Goal: Transaction & Acquisition: Purchase product/service

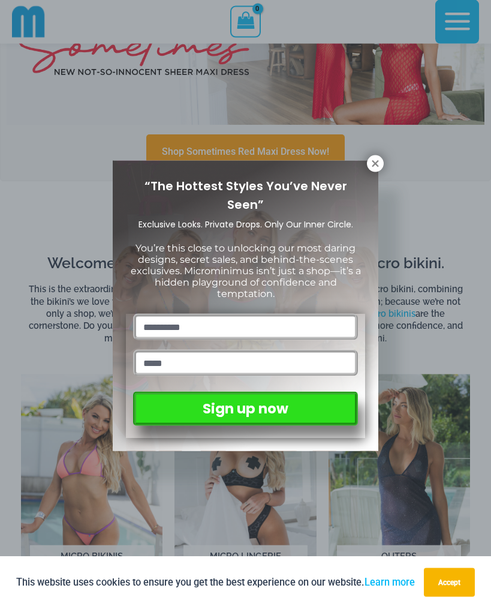
scroll to position [342, 0]
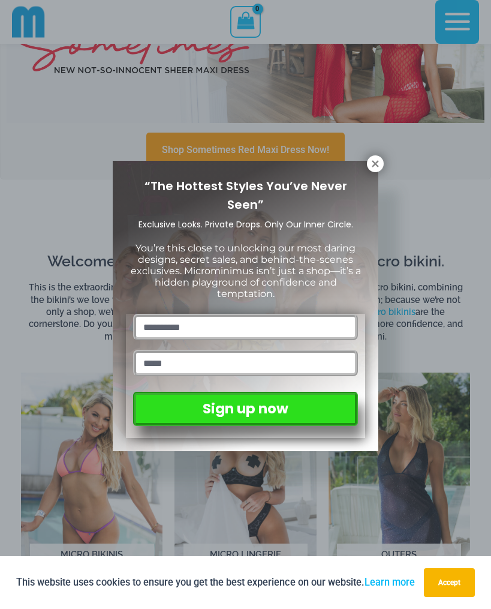
click at [375, 165] on icon at bounding box center [375, 163] width 7 height 7
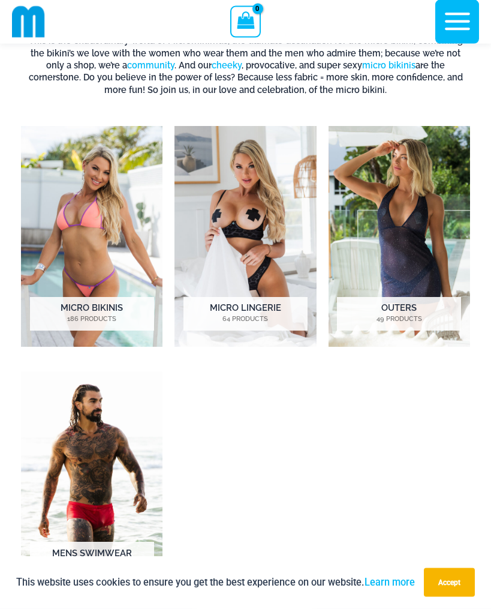
scroll to position [588, 0]
click at [74, 203] on img "Visit product category Micro Bikinis" at bounding box center [92, 236] width 142 height 221
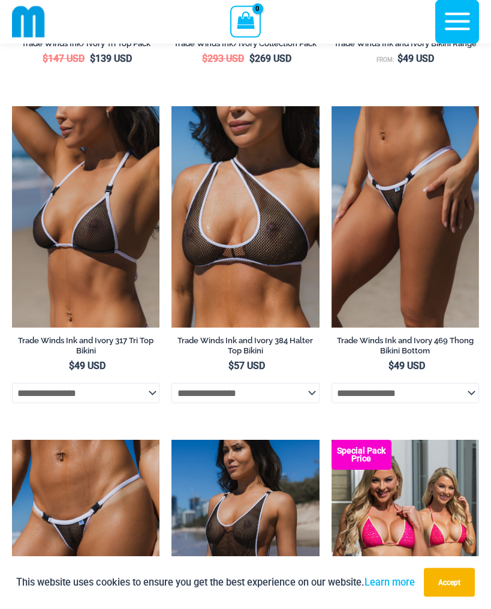
scroll to position [638, 0]
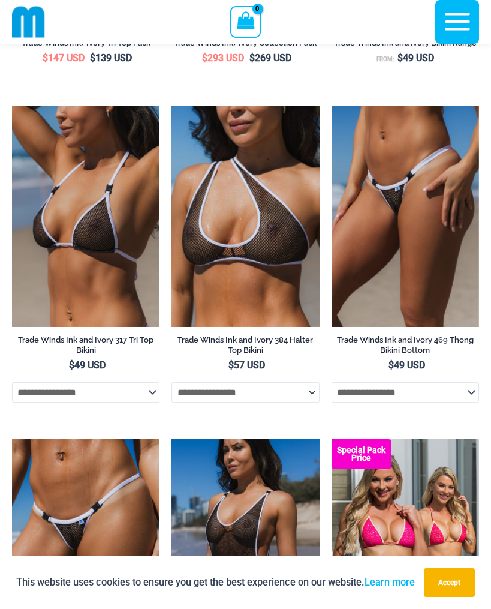
click at [12, 106] on img at bounding box center [12, 106] width 0 height 0
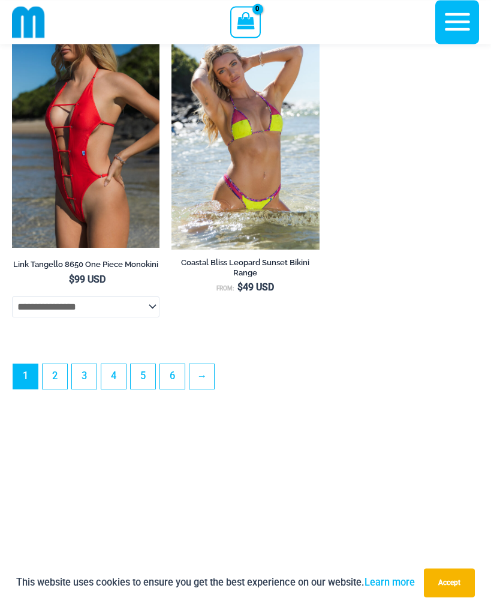
scroll to position [3689, 0]
click at [59, 389] on link "2" at bounding box center [55, 376] width 25 height 25
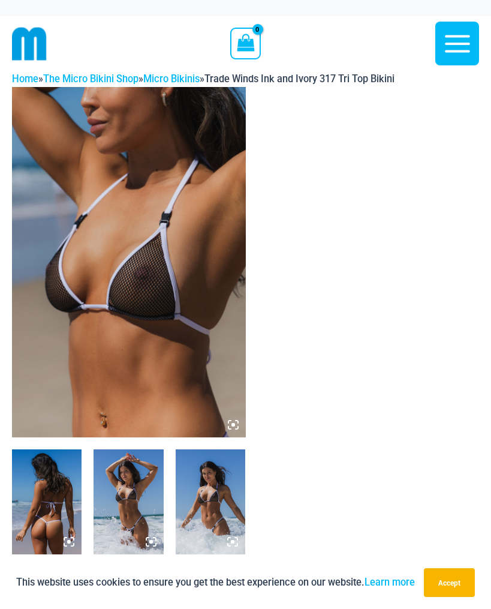
click at [187, 304] on img at bounding box center [129, 262] width 234 height 350
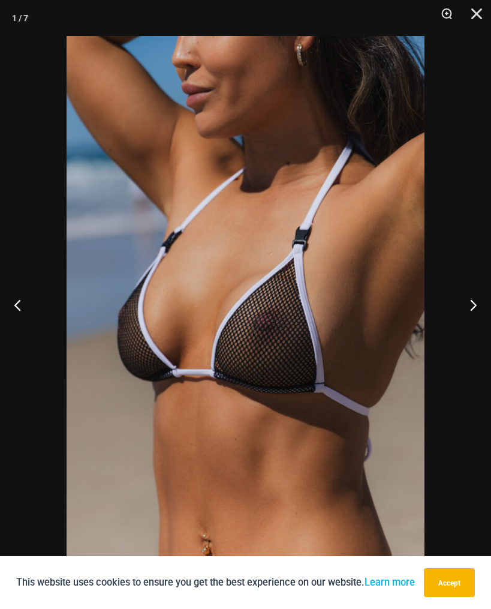
click at [475, 305] on button "Next" at bounding box center [468, 305] width 45 height 60
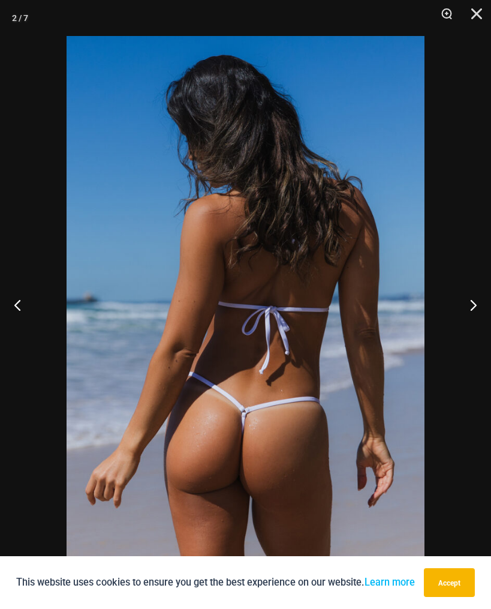
click at [472, 307] on button "Next" at bounding box center [468, 305] width 45 height 60
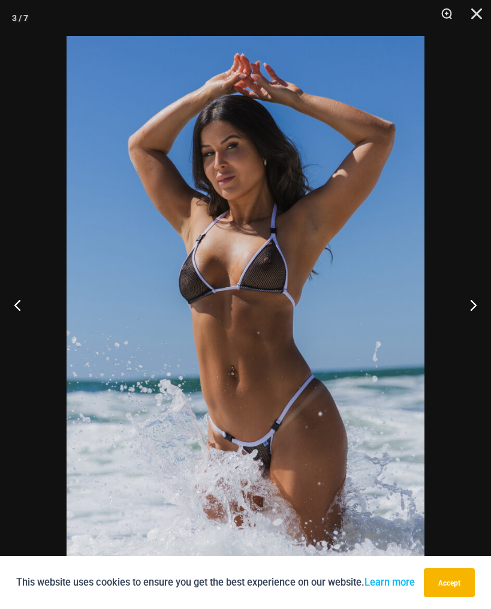
click at [473, 307] on button "Next" at bounding box center [468, 305] width 45 height 60
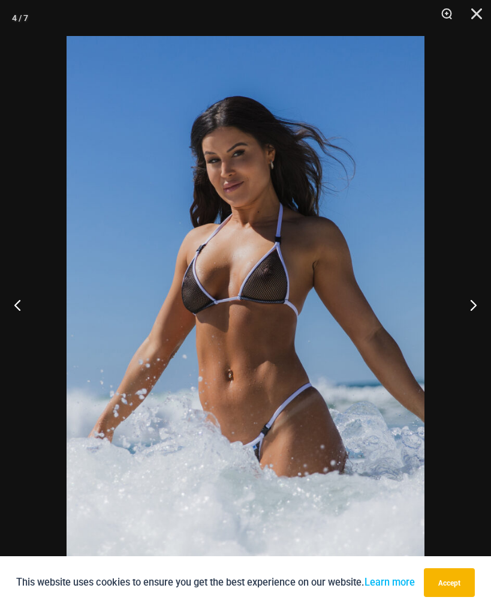
click at [473, 307] on button "Next" at bounding box center [468, 305] width 45 height 60
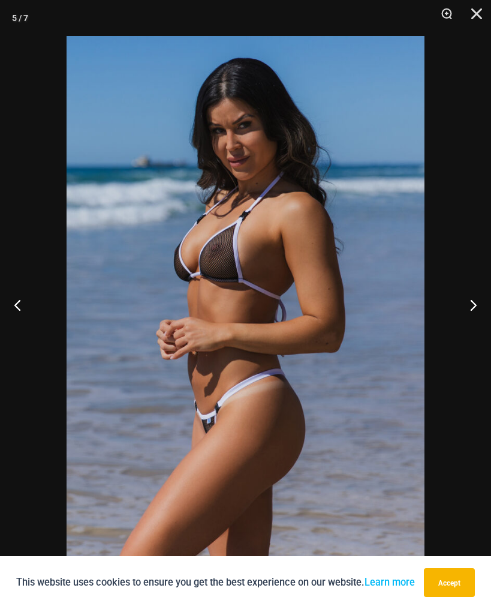
click at [475, 311] on button "Next" at bounding box center [468, 305] width 45 height 60
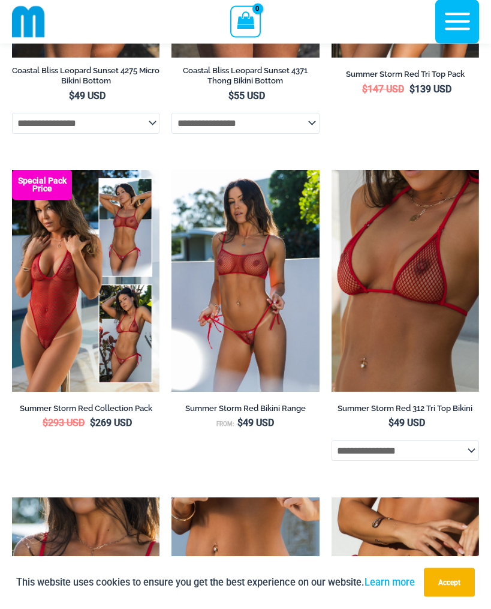
scroll to position [619, 0]
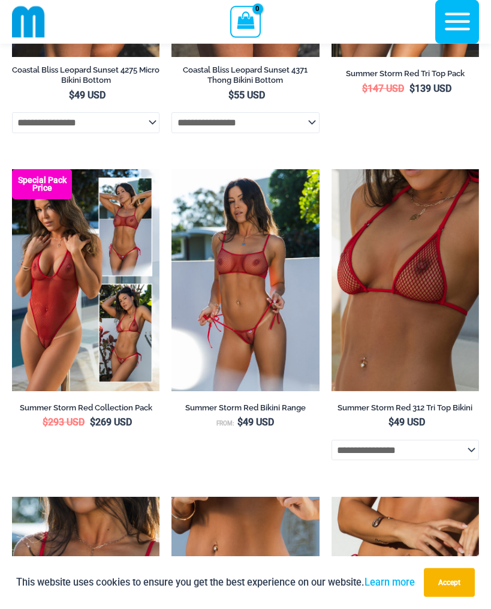
click at [172, 169] on img at bounding box center [172, 169] width 0 height 0
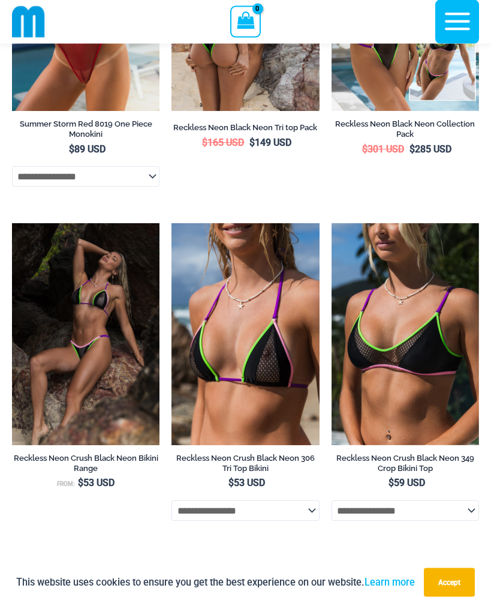
scroll to position [1561, 0]
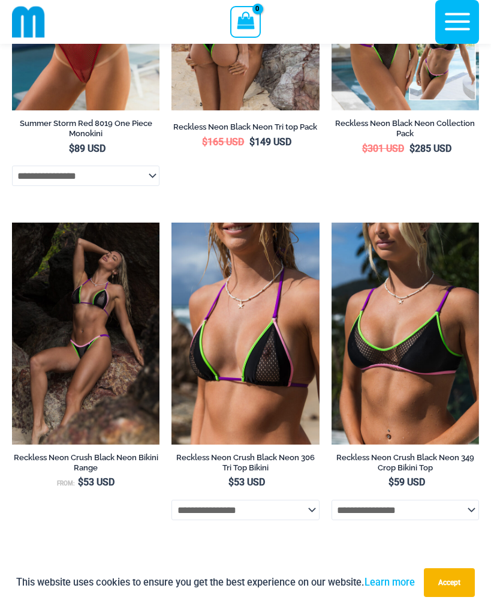
click at [172, 223] on img at bounding box center [172, 223] width 0 height 0
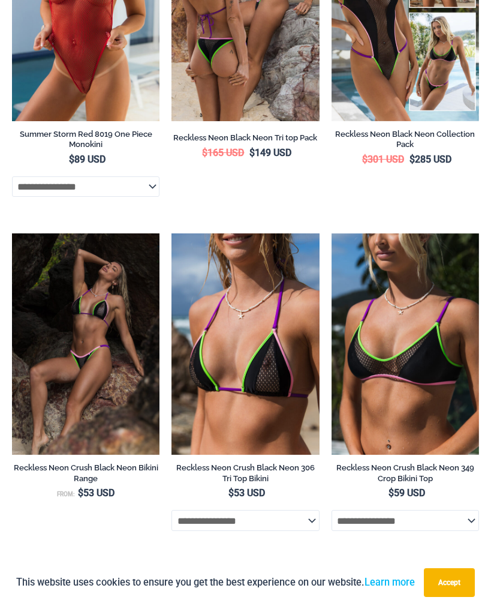
scroll to position [1586, 0]
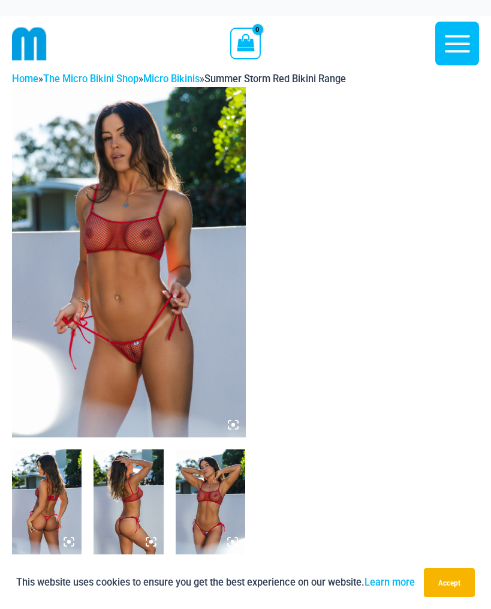
click at [193, 284] on img at bounding box center [129, 262] width 234 height 350
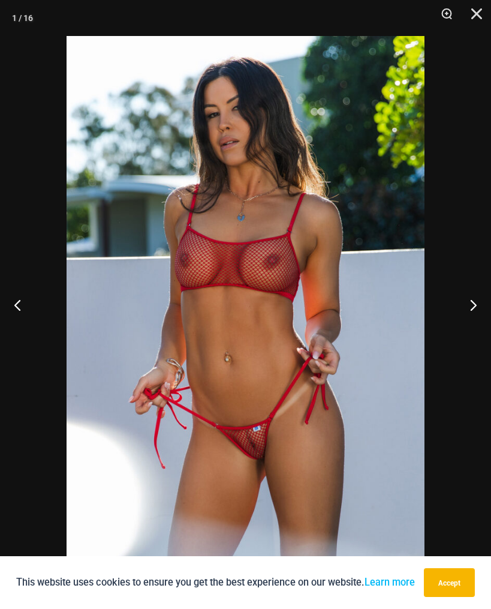
click at [470, 301] on button "Next" at bounding box center [468, 305] width 45 height 60
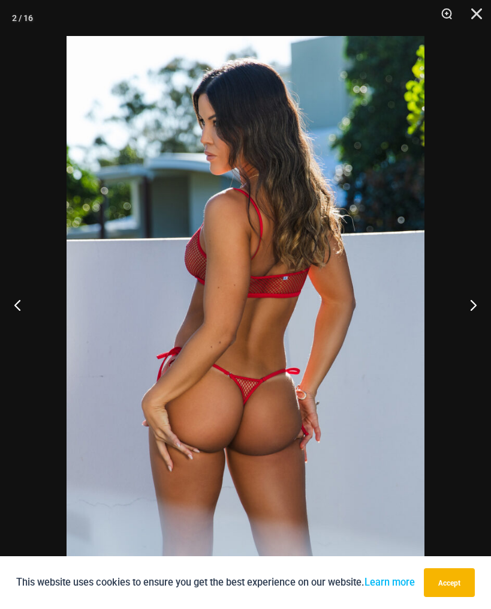
click at [469, 306] on button "Next" at bounding box center [468, 305] width 45 height 60
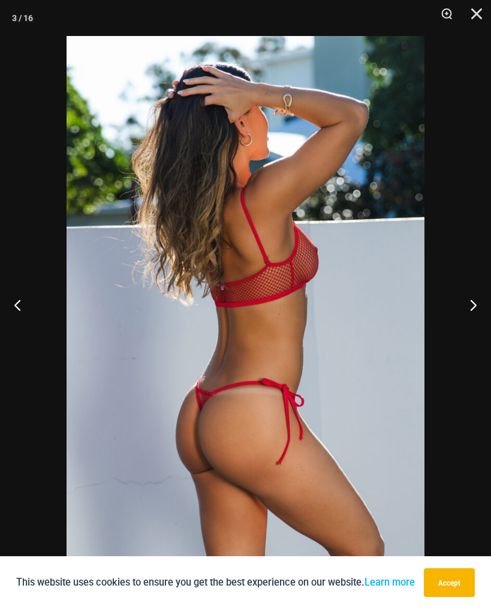
click at [472, 310] on button "Next" at bounding box center [468, 305] width 45 height 60
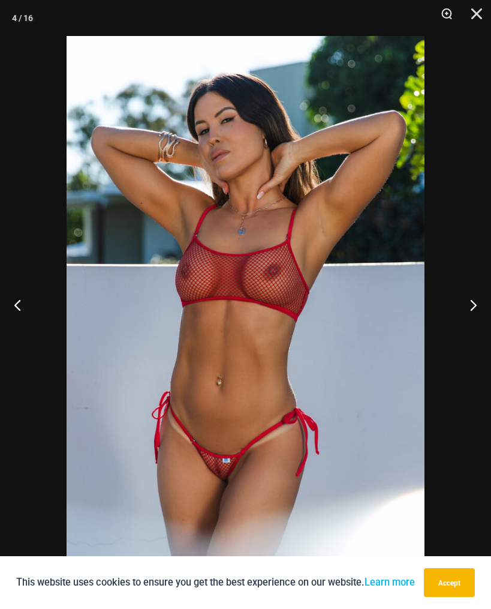
click at [472, 308] on button "Next" at bounding box center [468, 305] width 45 height 60
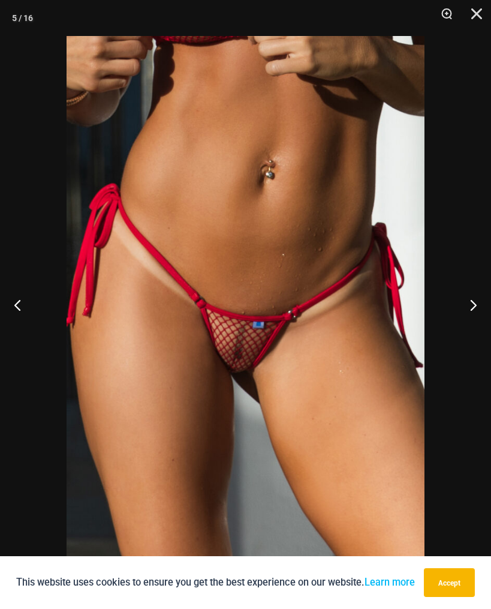
click at [476, 306] on button "Next" at bounding box center [468, 305] width 45 height 60
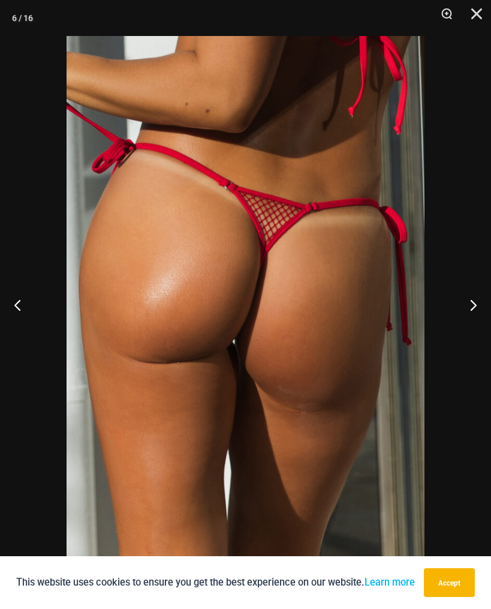
click at [454, 17] on button "Zoom" at bounding box center [443, 18] width 30 height 36
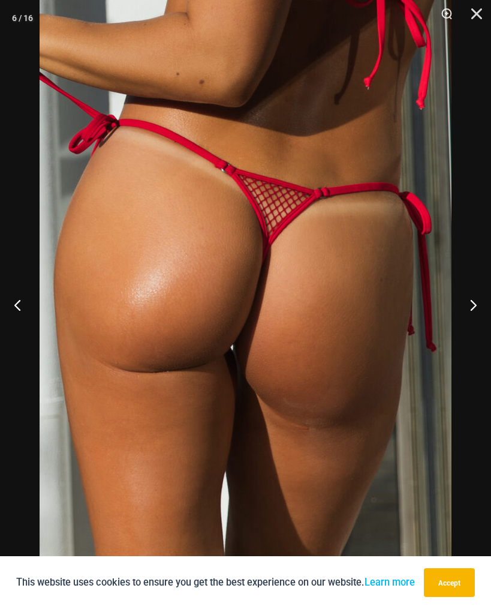
click at [448, 19] on button "Zoom" at bounding box center [443, 18] width 30 height 36
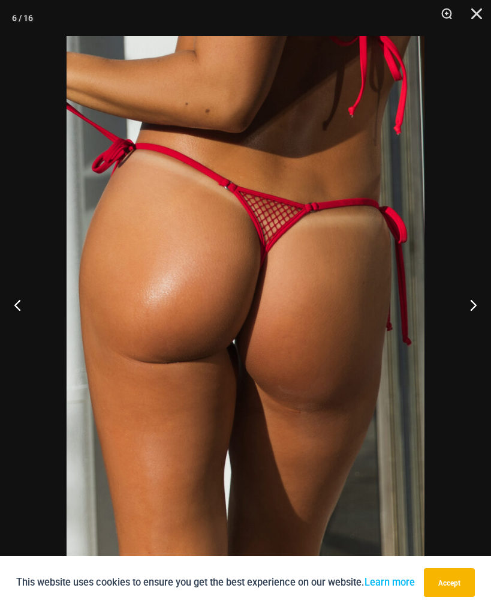
click at [472, 307] on button "Next" at bounding box center [468, 305] width 45 height 60
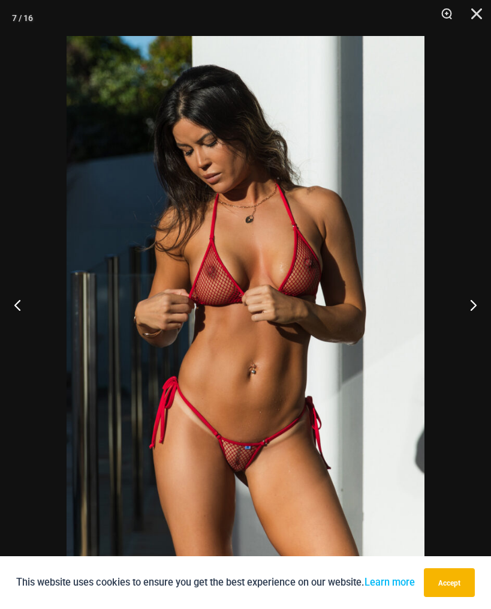
click at [447, 13] on button "Zoom" at bounding box center [443, 18] width 30 height 36
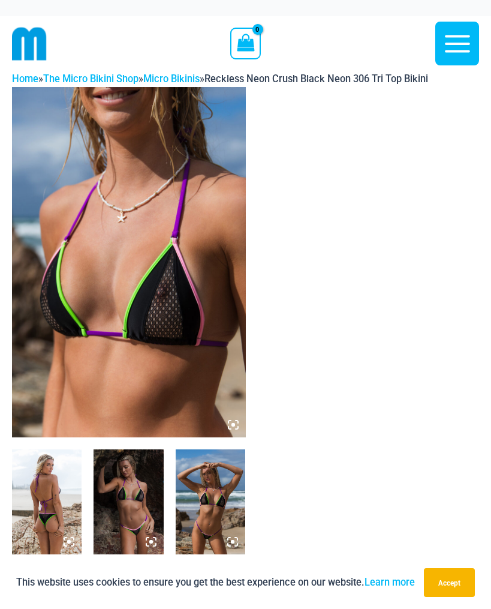
click at [196, 262] on img at bounding box center [129, 262] width 234 height 350
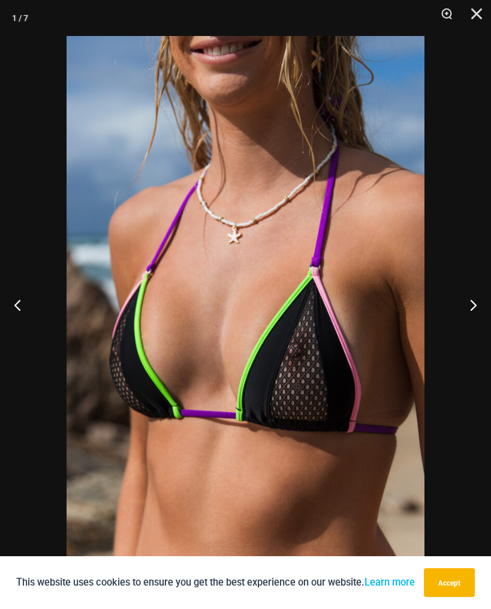
click at [466, 308] on button "Next" at bounding box center [468, 305] width 45 height 60
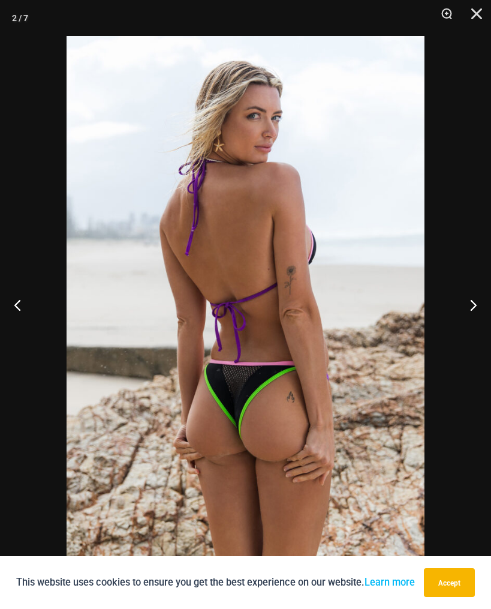
click at [470, 312] on button "Next" at bounding box center [468, 305] width 45 height 60
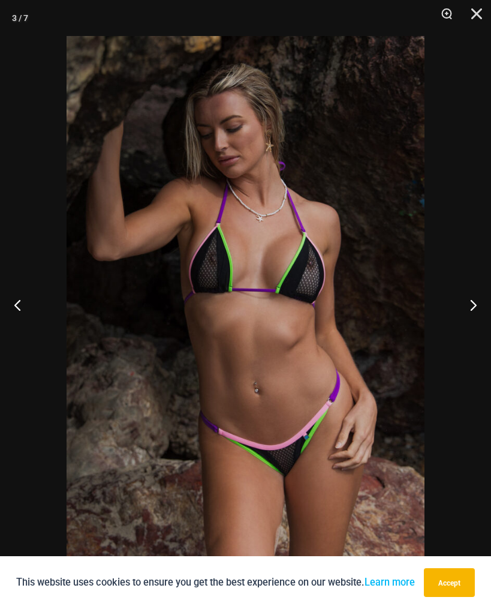
click at [472, 311] on button "Next" at bounding box center [468, 305] width 45 height 60
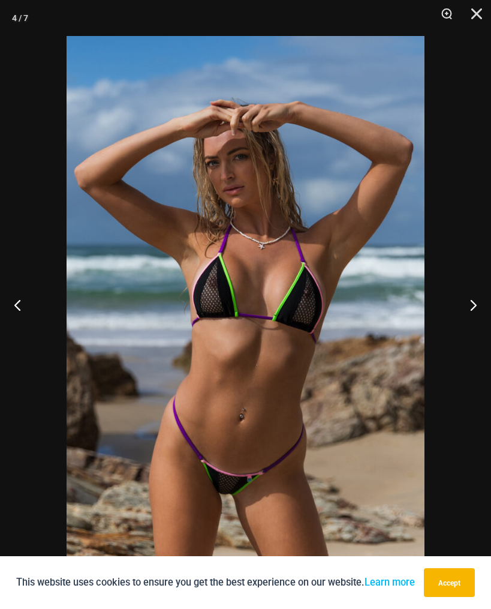
click at [472, 304] on button "Next" at bounding box center [468, 305] width 45 height 60
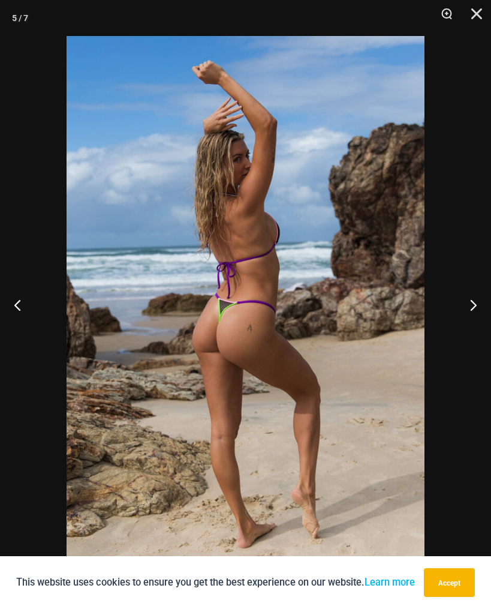
click at [470, 308] on button "Next" at bounding box center [468, 305] width 45 height 60
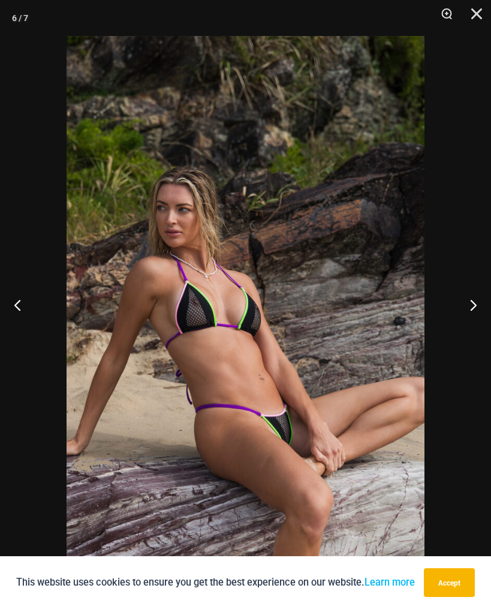
click at [472, 305] on button "Next" at bounding box center [468, 305] width 45 height 60
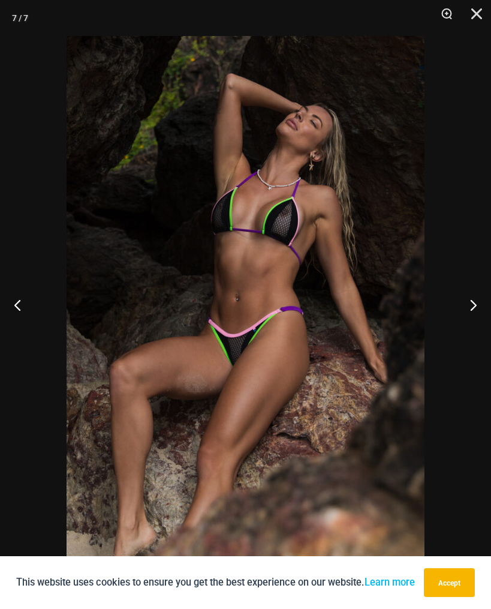
click at [469, 307] on button "Next" at bounding box center [468, 305] width 45 height 60
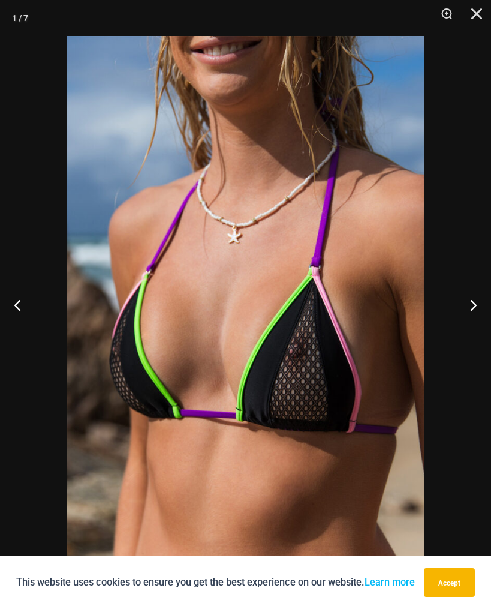
click at [470, 308] on button "Next" at bounding box center [468, 305] width 45 height 60
